Goal: Information Seeking & Learning: Learn about a topic

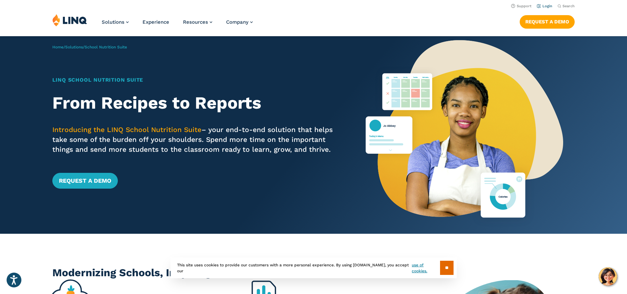
click at [546, 6] on link "Login" at bounding box center [544, 6] width 15 height 4
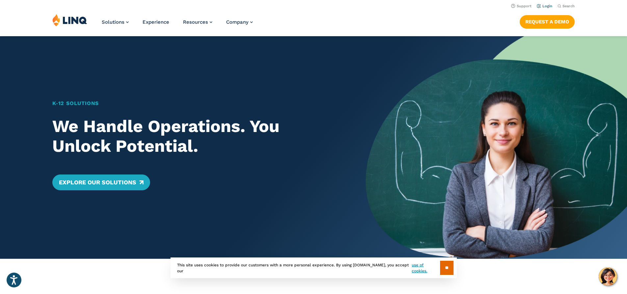
click at [542, 6] on link "Login" at bounding box center [544, 6] width 15 height 4
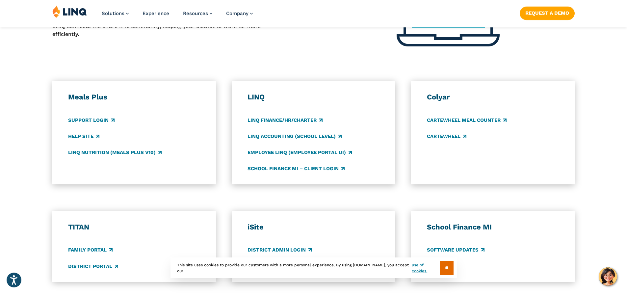
scroll to position [324, 0]
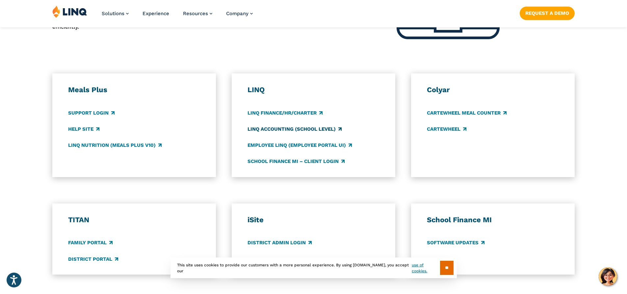
click at [274, 129] on link "LINQ Accounting (school level)" at bounding box center [295, 128] width 94 height 7
click at [559, 14] on link "Request a Demo" at bounding box center [547, 13] width 55 height 13
click at [293, 130] on link "LINQ Accounting (school level)" at bounding box center [295, 128] width 94 height 7
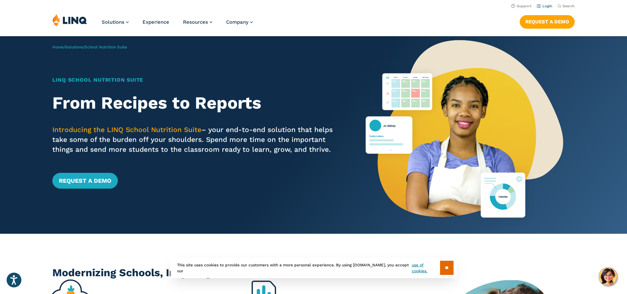
click at [543, 6] on link "Login" at bounding box center [544, 6] width 15 height 4
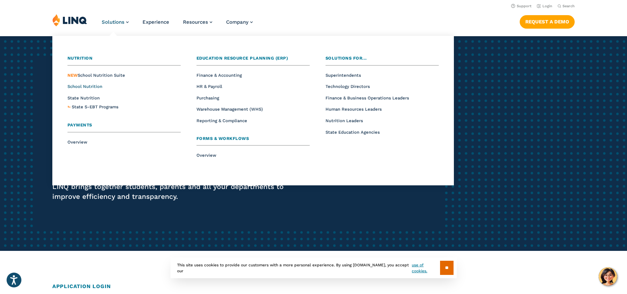
click at [82, 87] on span "School Nutrition" at bounding box center [84, 86] width 35 height 5
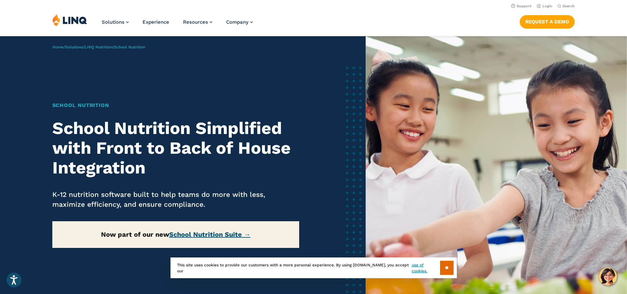
click at [202, 235] on link "School Nutrition Suite →" at bounding box center [209, 234] width 81 height 8
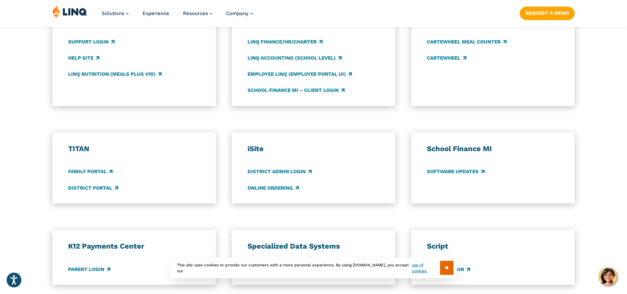
scroll to position [395, 0]
click at [98, 188] on link "District Portal" at bounding box center [93, 187] width 50 height 7
